Goal: Task Accomplishment & Management: Manage account settings

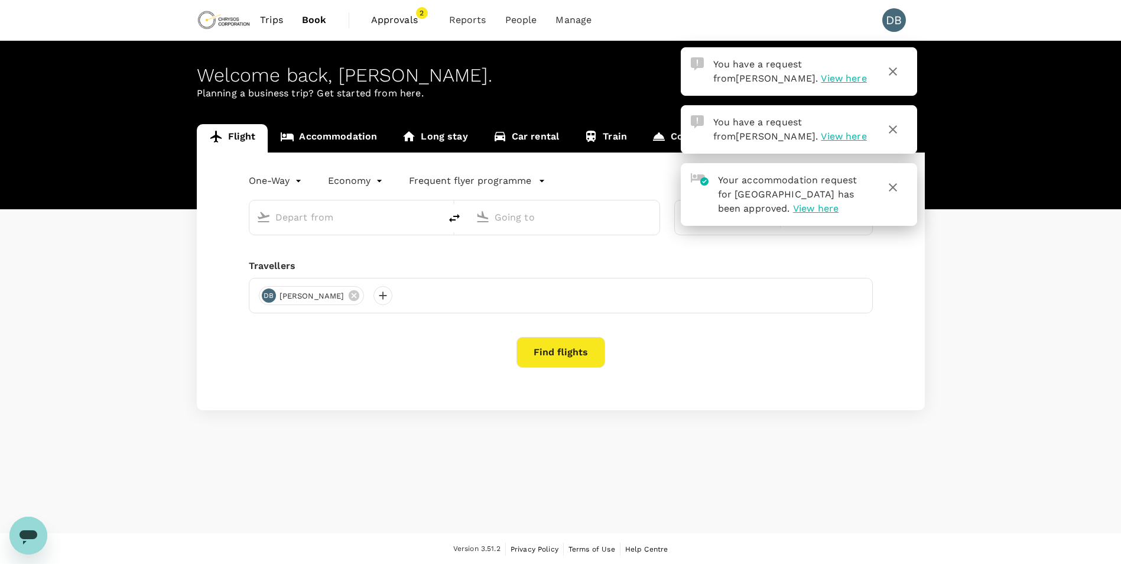
type input "roundtrip"
type input "Adelaide (ADL)"
type input "Vancouver Intl (YVR)"
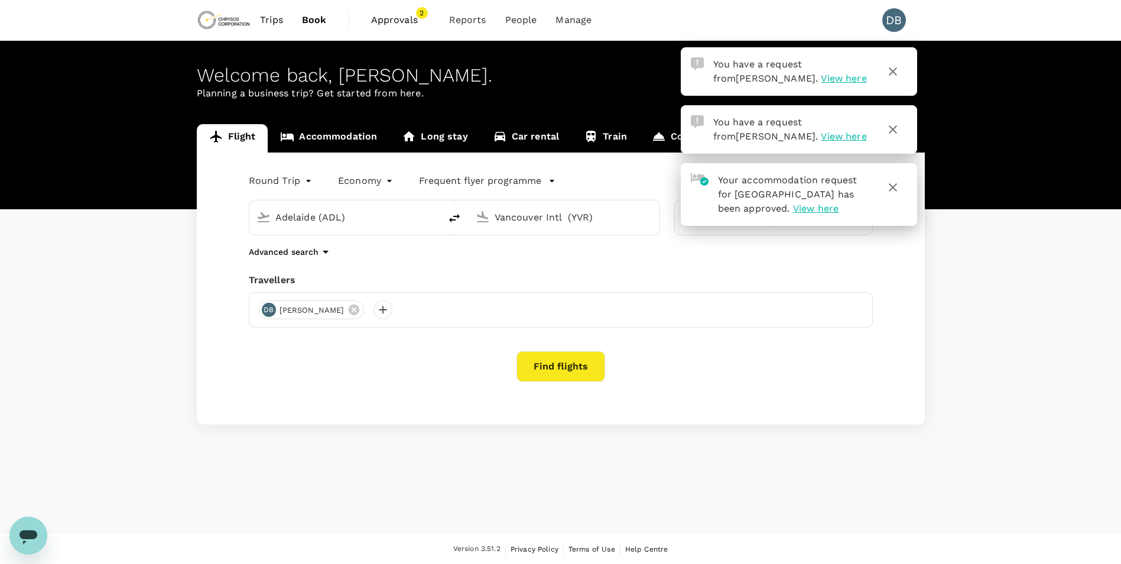
click at [897, 70] on icon "button" at bounding box center [893, 71] width 14 height 14
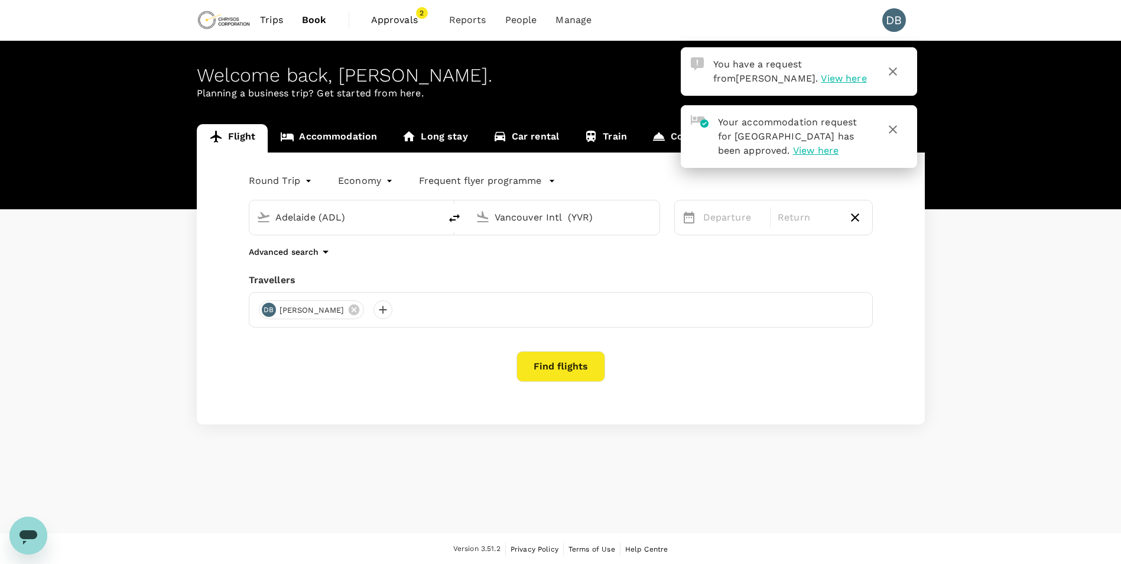
click at [899, 70] on icon "button" at bounding box center [893, 71] width 14 height 14
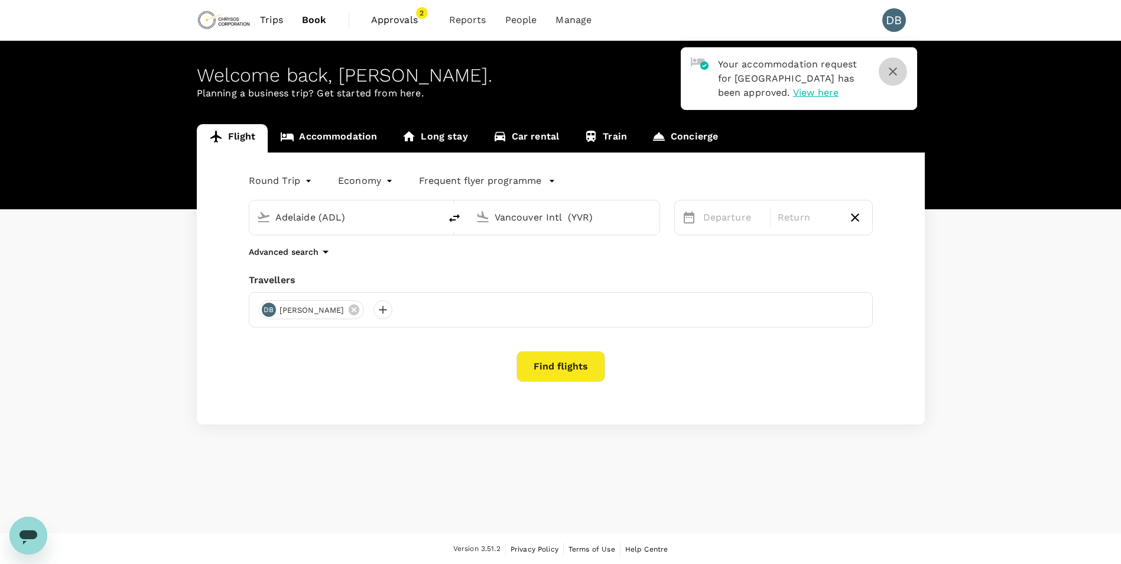
click at [893, 70] on icon "button" at bounding box center [893, 71] width 14 height 14
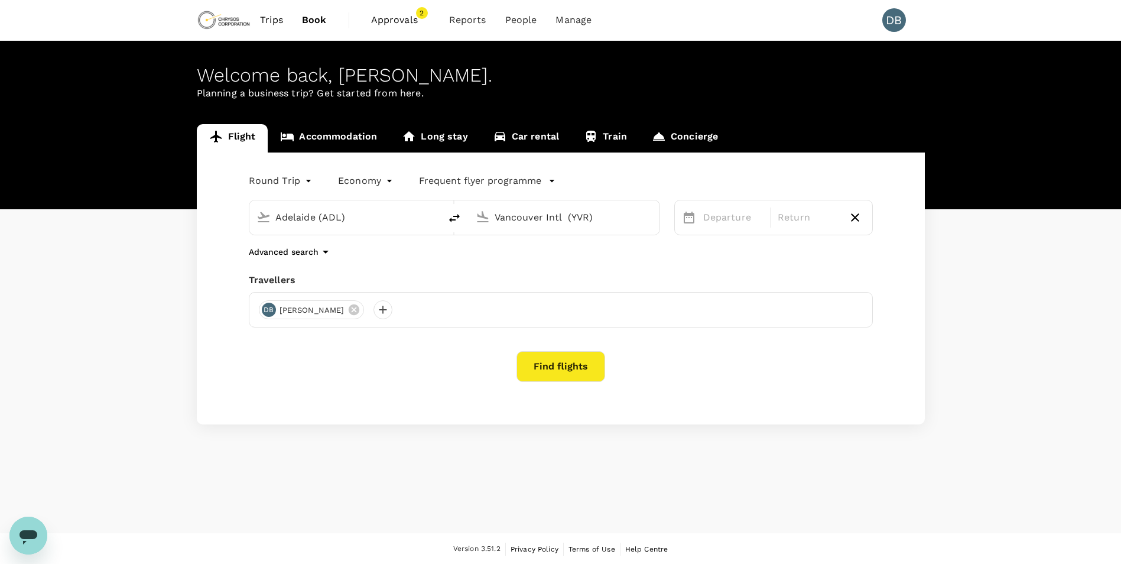
click at [408, 24] on span "Approvals" at bounding box center [400, 20] width 59 height 14
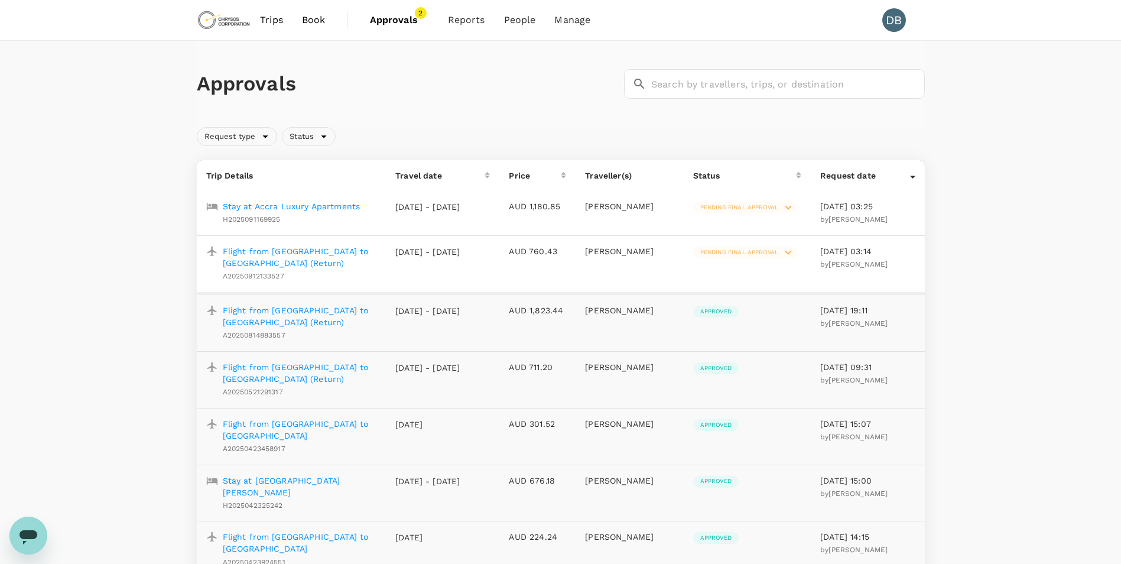
click at [788, 251] on icon at bounding box center [788, 252] width 13 height 13
click at [769, 274] on span "Approve this trip" at bounding box center [808, 281] width 80 height 14
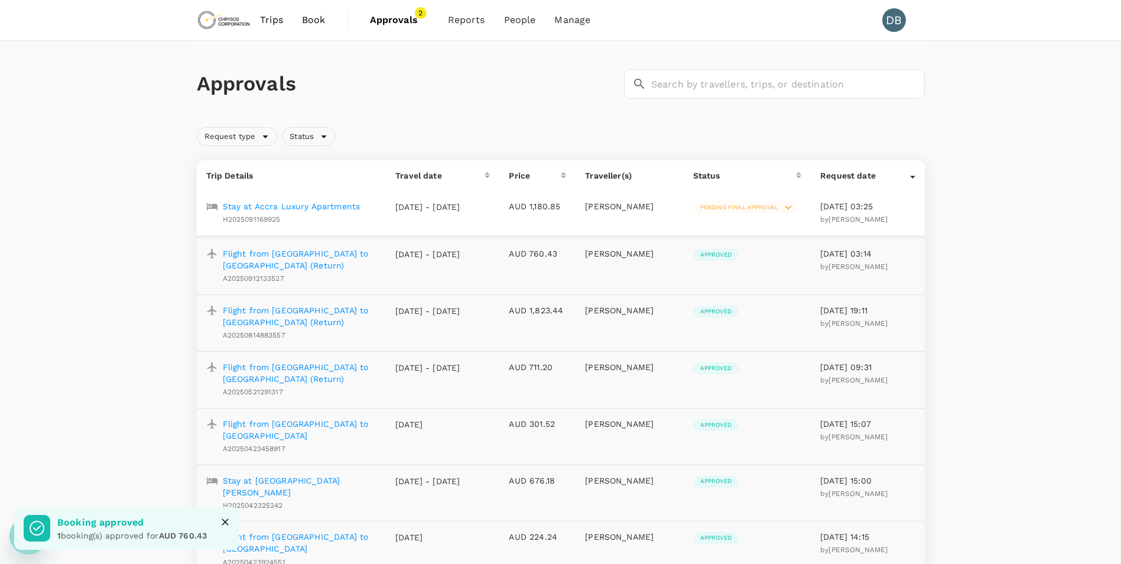
click at [792, 208] on icon at bounding box center [788, 207] width 13 height 13
click at [763, 233] on div at bounding box center [756, 236] width 24 height 14
